Goal: Contribute content

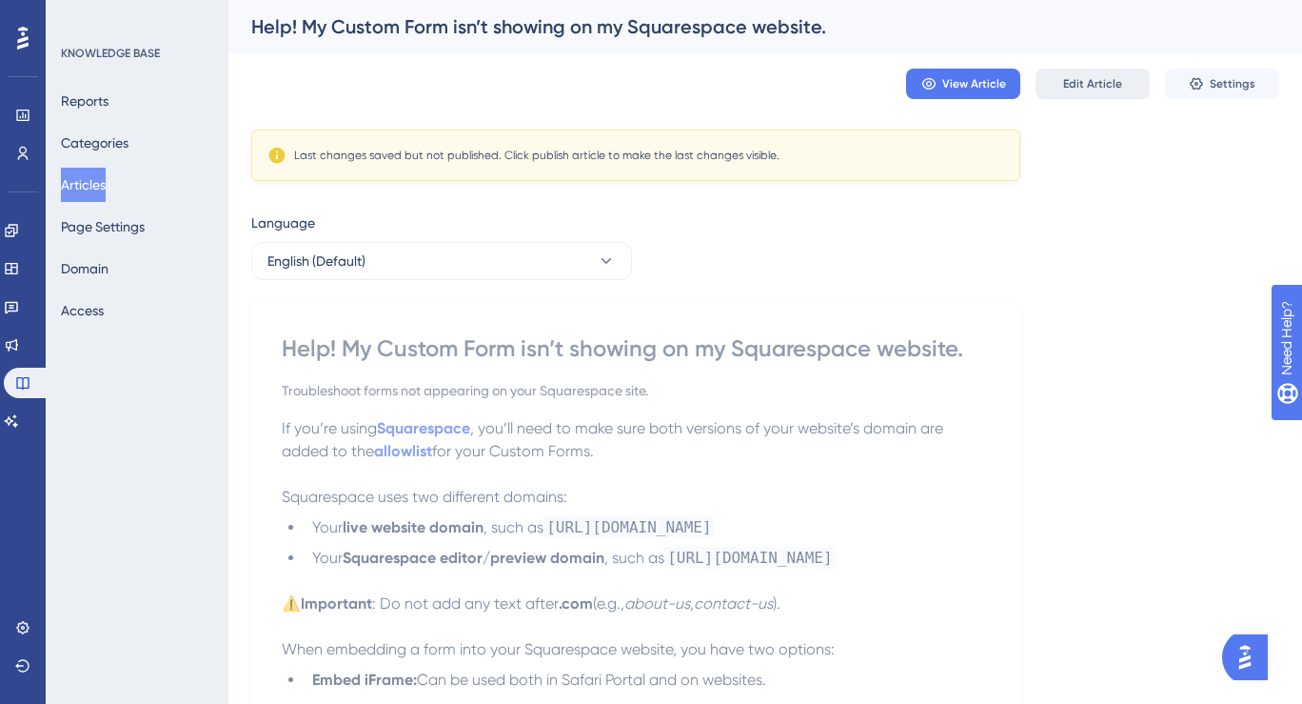
click at [1081, 83] on span "Edit Article" at bounding box center [1092, 83] width 59 height 15
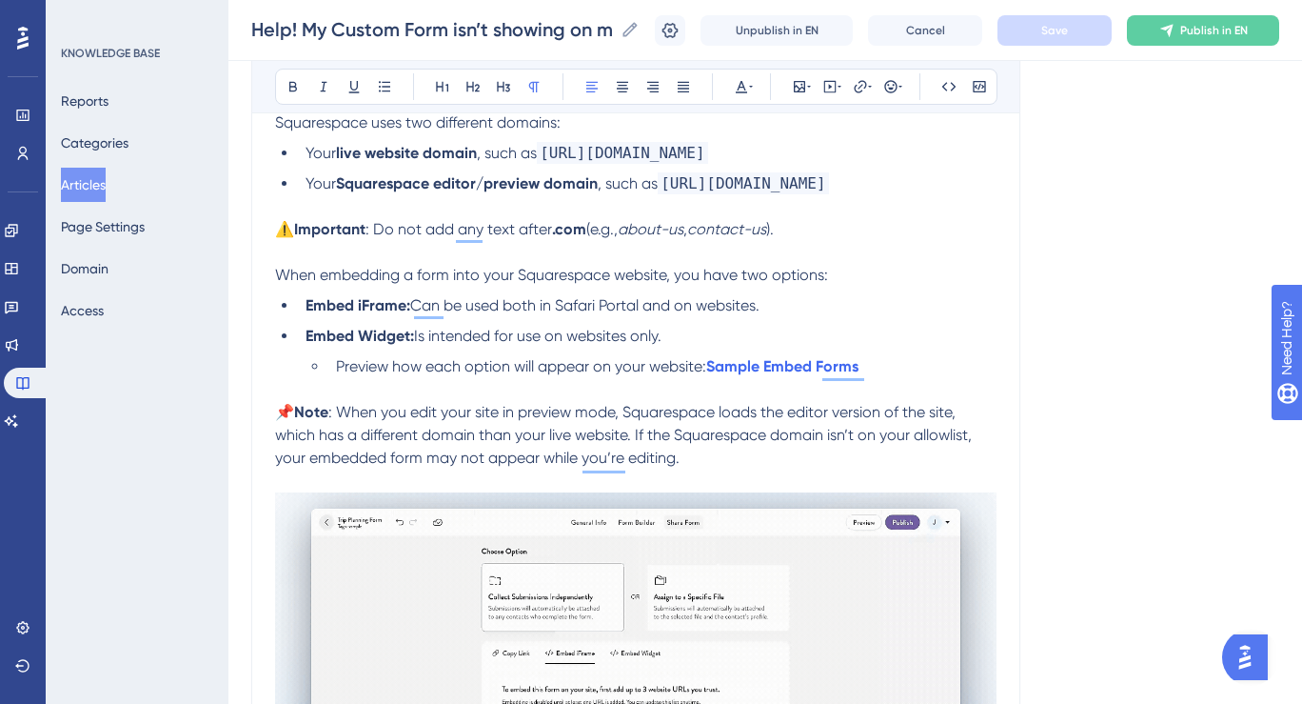
scroll to position [347, 0]
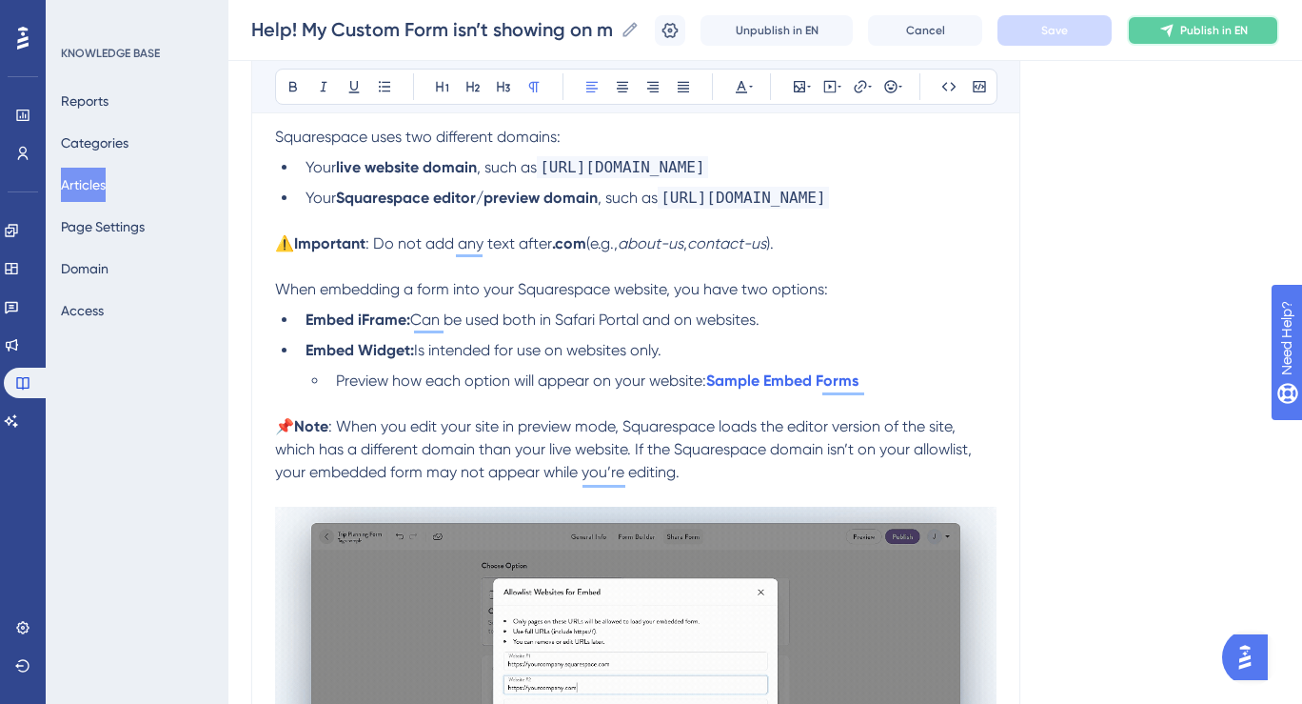
click at [1180, 26] on button "Publish in EN" at bounding box center [1203, 30] width 152 height 30
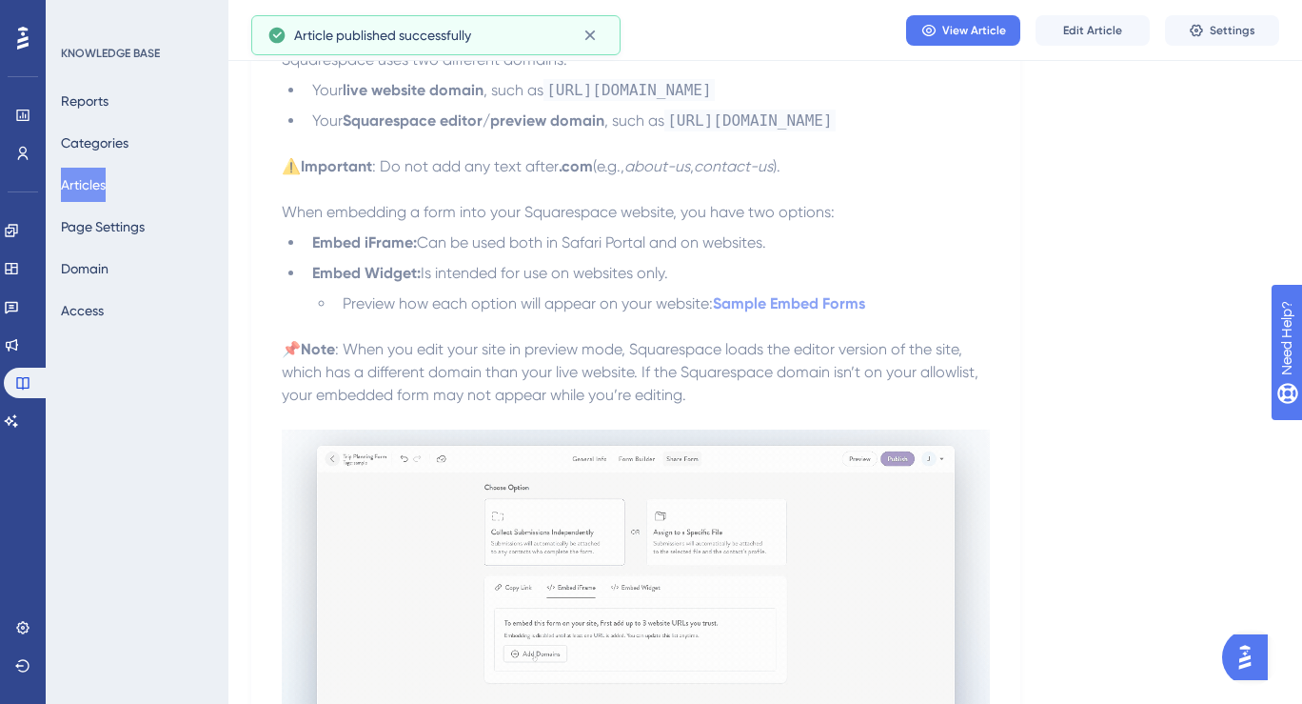
click at [787, 338] on p at bounding box center [636, 326] width 708 height 23
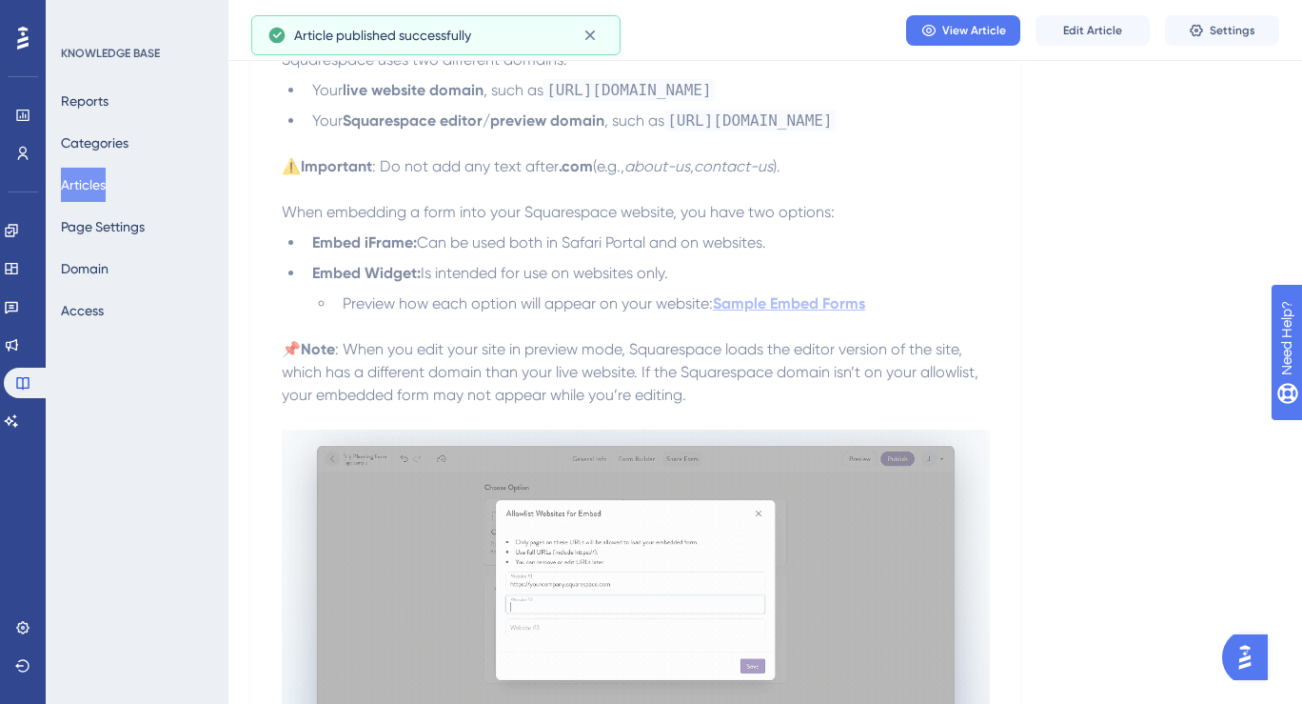
click at [790, 312] on strong "Sample Embed Forms" at bounding box center [789, 303] width 152 height 18
